Goal: Ask a question

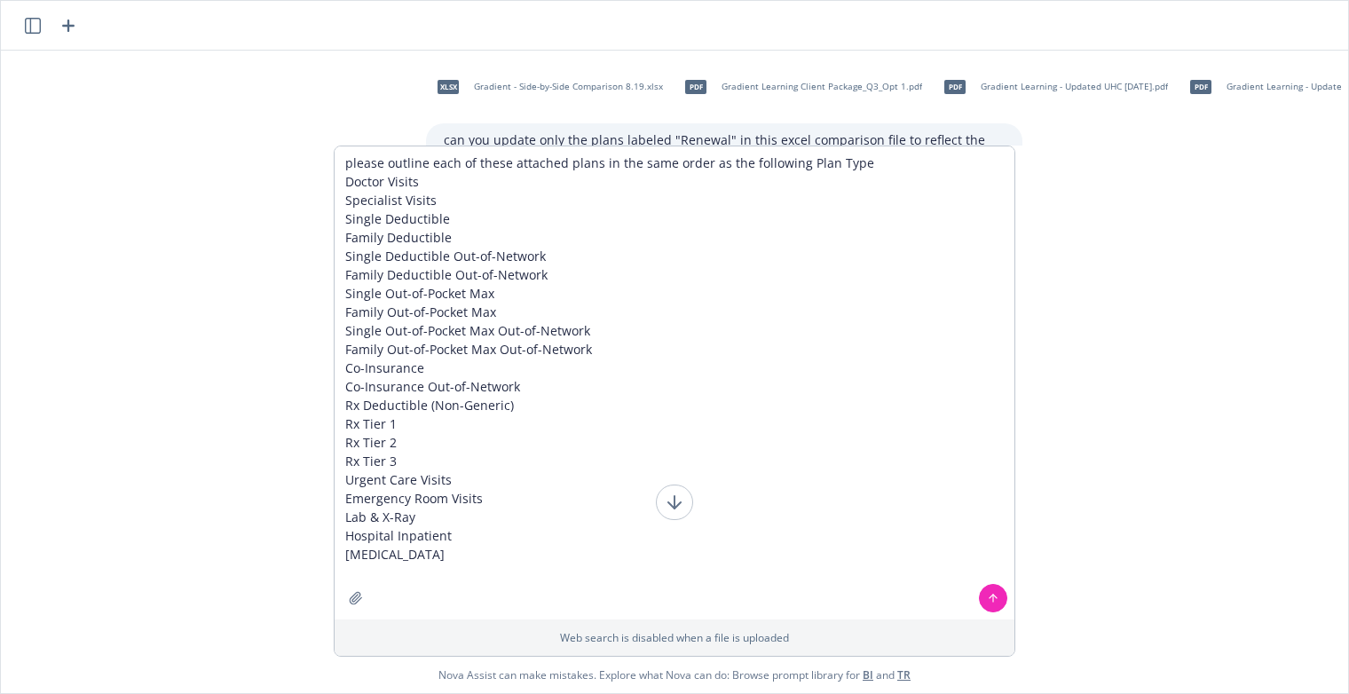
scroll to position [10176, 45]
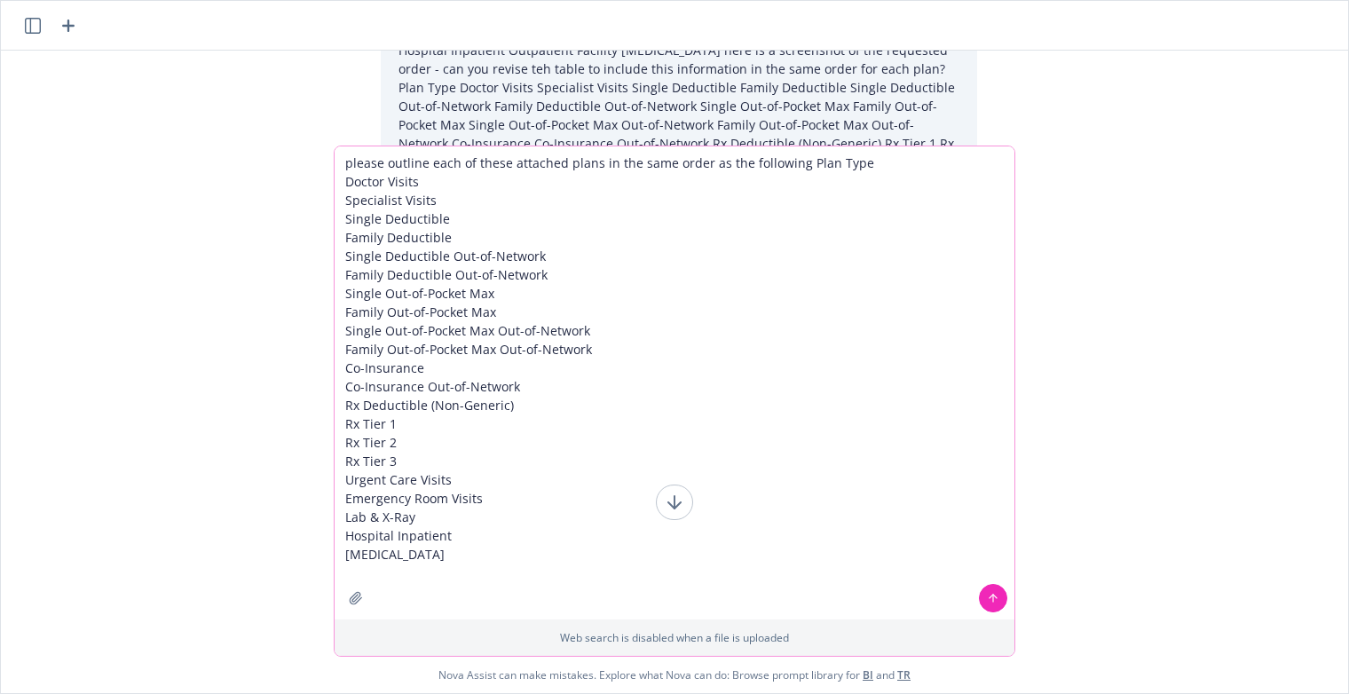
drag, startPoint x: 571, startPoint y: 557, endPoint x: 322, endPoint y: -26, distance: 633.1
click at [322, 0] on html "xlsx Gradient - Side-by-Side Comparison 8.19.xlsx pdf Gradient Learning Client …" at bounding box center [674, 347] width 1349 height 694
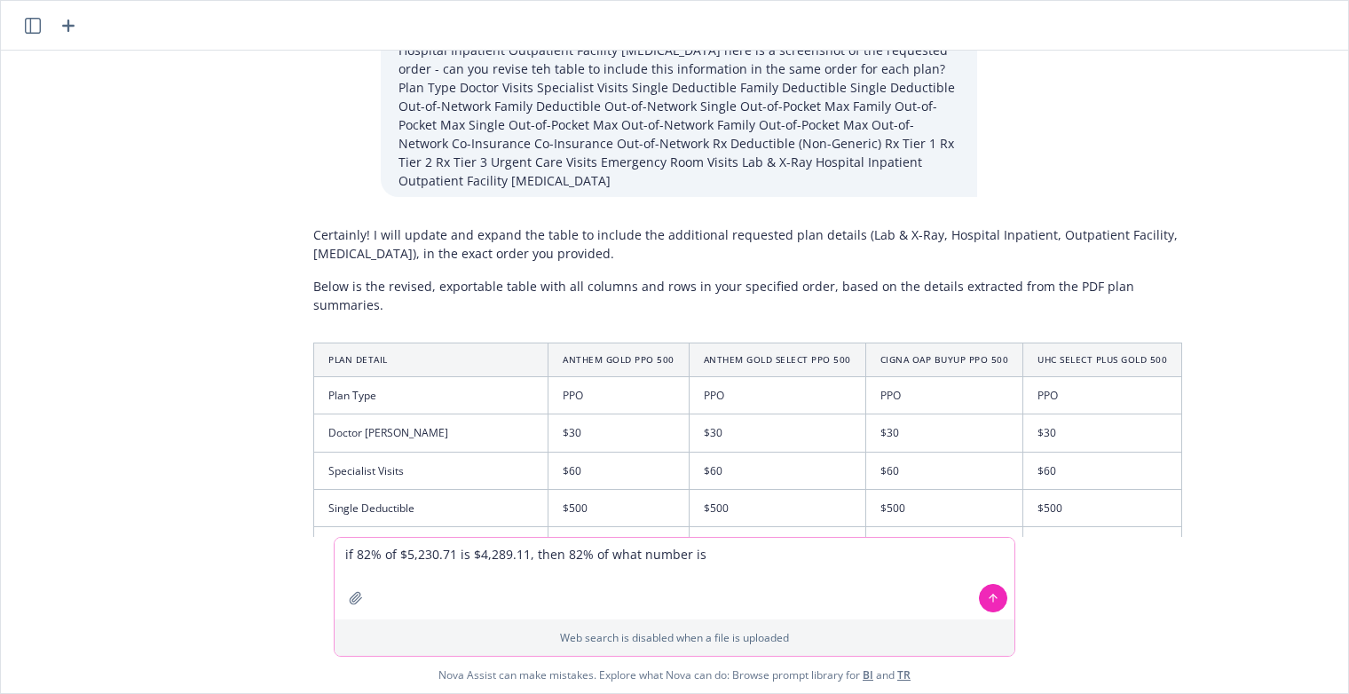
paste textarea "$1,966.80"
type textarea "if 82% of $5,230.71 is $4,289.11, then 82% of what number is $1,966.80 ?"
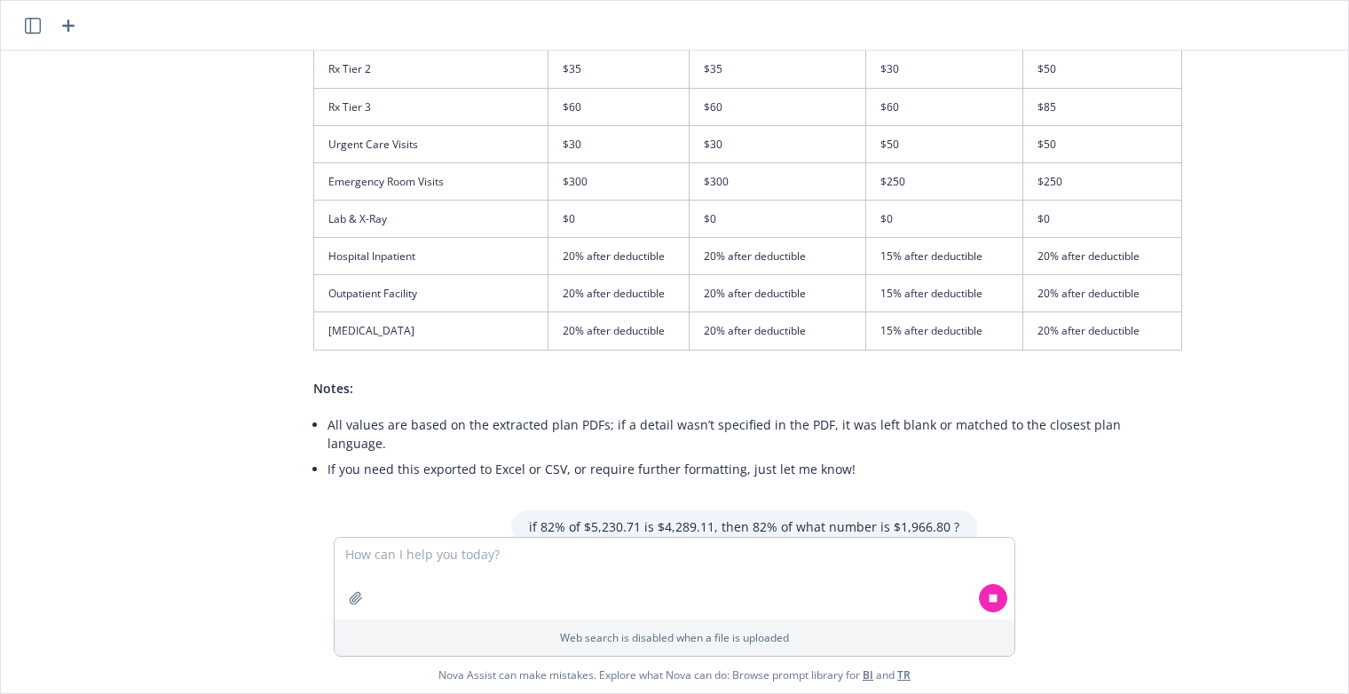
click at [675, 517] on p "if 82% of $5,230.71 is $4,289.11, then 82% of what number is $1,966.80 ?" at bounding box center [744, 526] width 430 height 19
copy div "if 82% of $5,230.71 is $4,289.11, then 82% of what number is $1,966.80 ?"
